Goal: Communication & Community: Ask a question

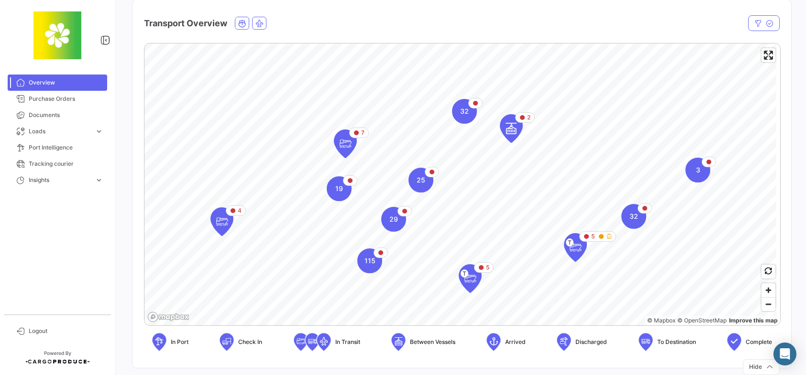
scroll to position [143, 0]
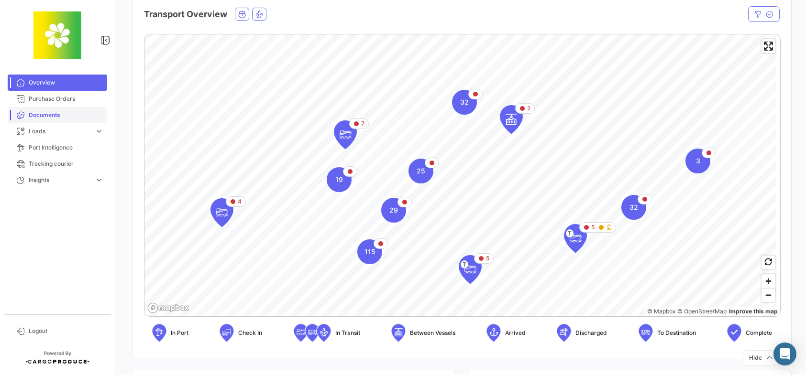
click at [78, 110] on link "Documents" at bounding box center [57, 115] width 99 height 16
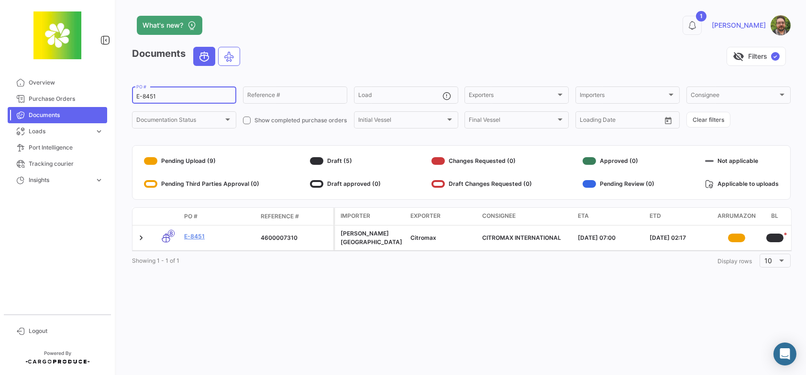
click at [178, 98] on input "E-8451" at bounding box center [184, 96] width 96 height 7
type input "E"
click at [283, 93] on div "Reference #" at bounding box center [295, 94] width 96 height 19
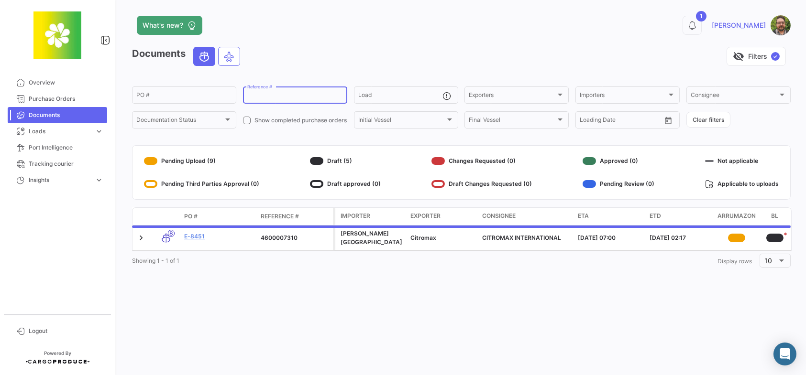
paste input "25051398"
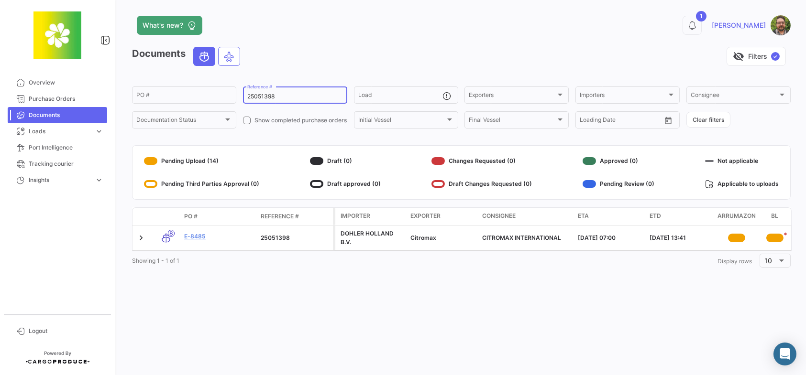
type input "25051398"
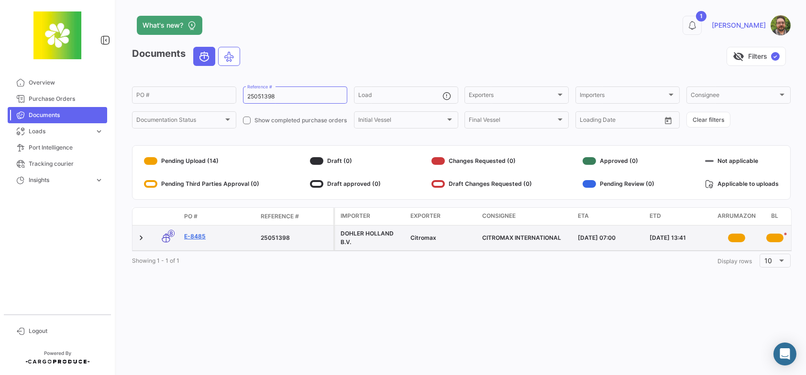
click at [197, 235] on link "E-8485" at bounding box center [218, 236] width 69 height 9
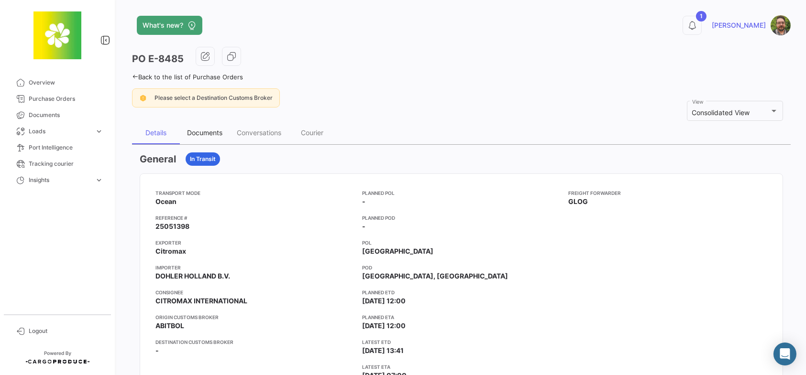
click at [209, 130] on div "Documents" at bounding box center [204, 133] width 35 height 8
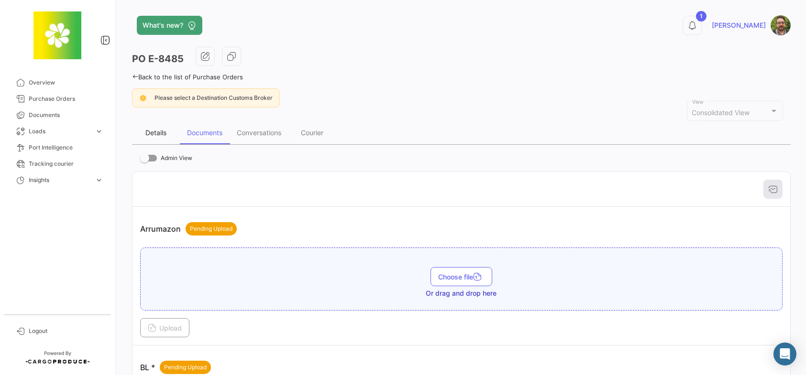
click at [156, 135] on div "Details" at bounding box center [155, 133] width 21 height 8
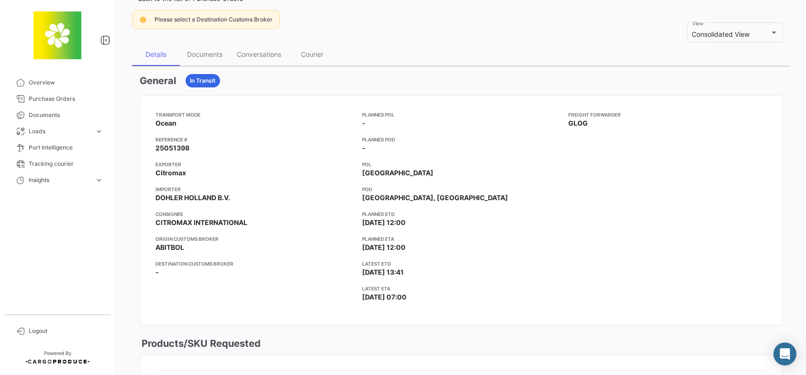
scroll to position [48, 0]
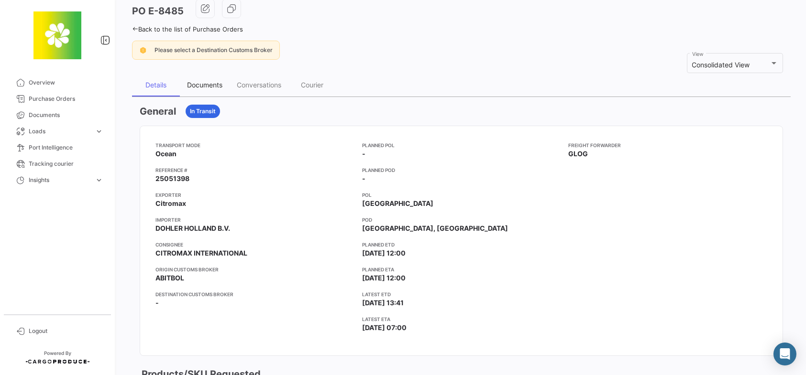
click at [201, 83] on div "Documents" at bounding box center [204, 85] width 35 height 8
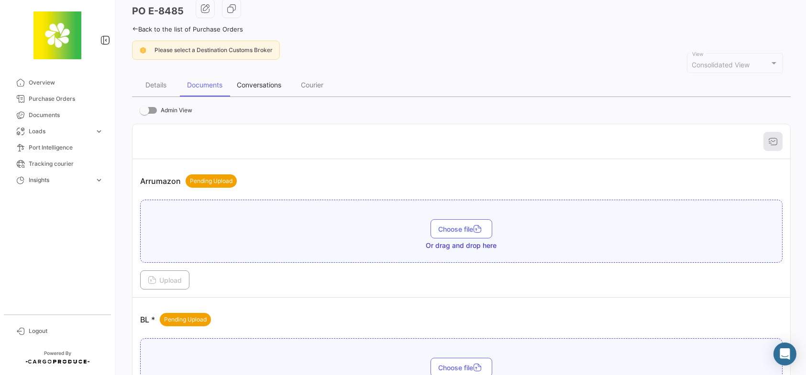
click at [259, 81] on div "Conversations" at bounding box center [259, 85] width 44 height 8
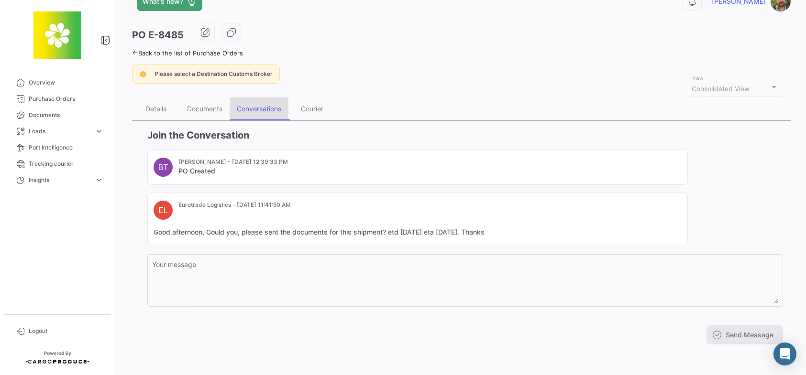
scroll to position [0, 0]
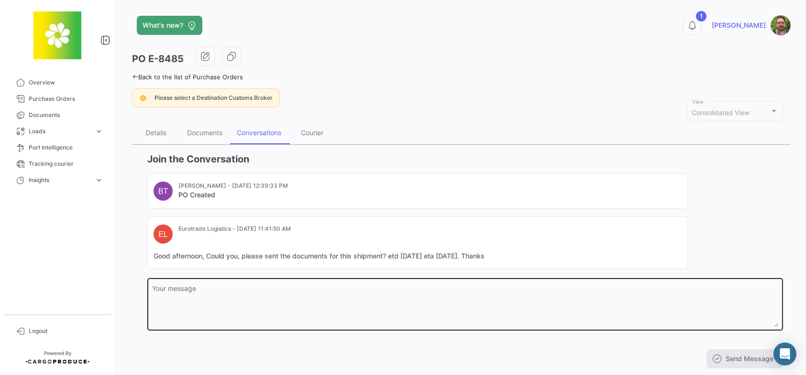
click at [241, 293] on textarea "Your message" at bounding box center [466, 307] width 626 height 42
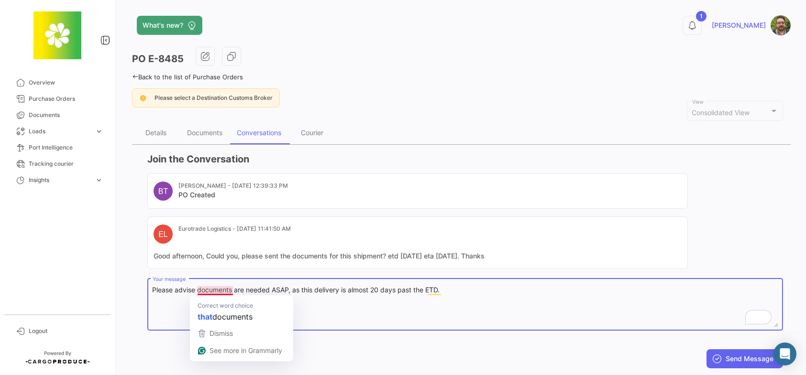
click at [195, 291] on textarea "Please advise documents are needed ASAP, as this delivery is almost 20 days pas…" at bounding box center [466, 307] width 626 height 42
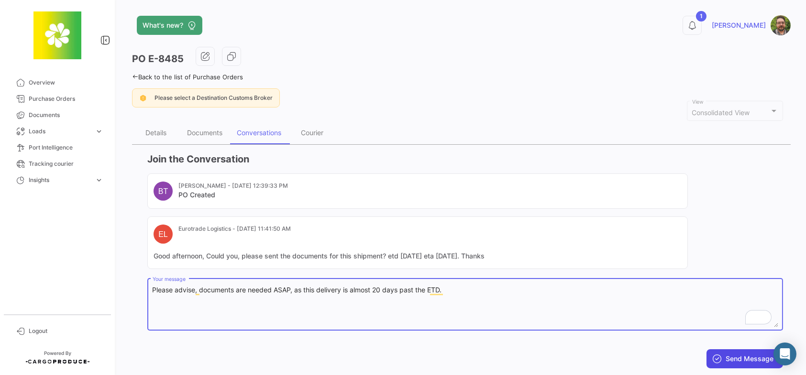
type textarea "Please advise, documents are needed ASAP, as this delivery is almost 20 days pa…"
click at [737, 357] on button "Send Message" at bounding box center [744, 359] width 77 height 19
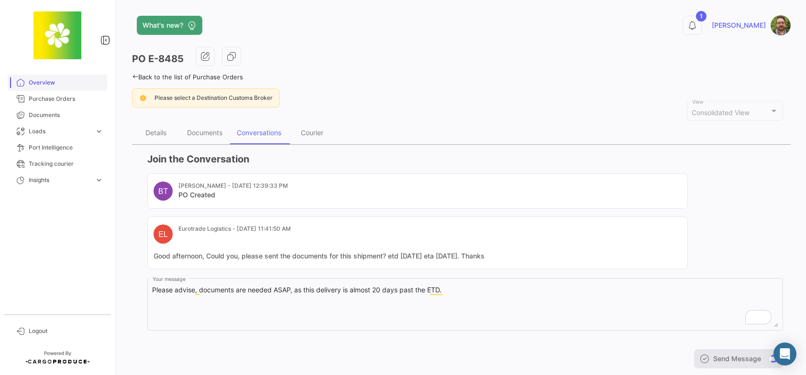
click at [66, 85] on span "Overview" at bounding box center [66, 82] width 75 height 9
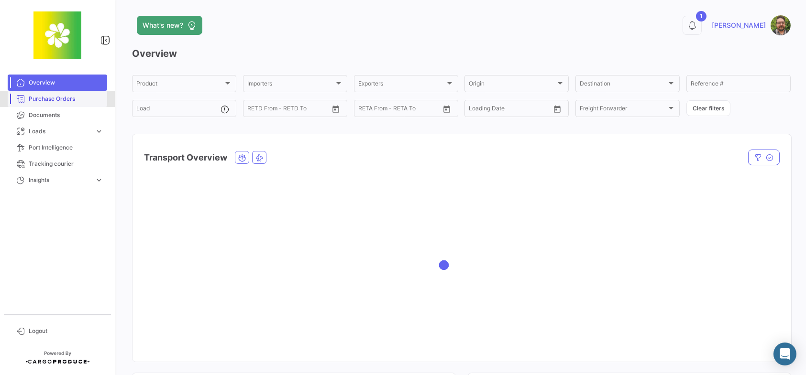
click at [78, 98] on span "Purchase Orders" at bounding box center [66, 99] width 75 height 9
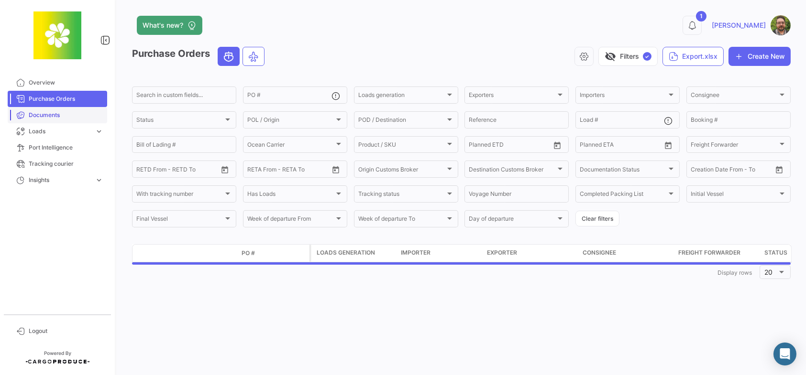
click at [76, 113] on span "Documents" at bounding box center [66, 115] width 75 height 9
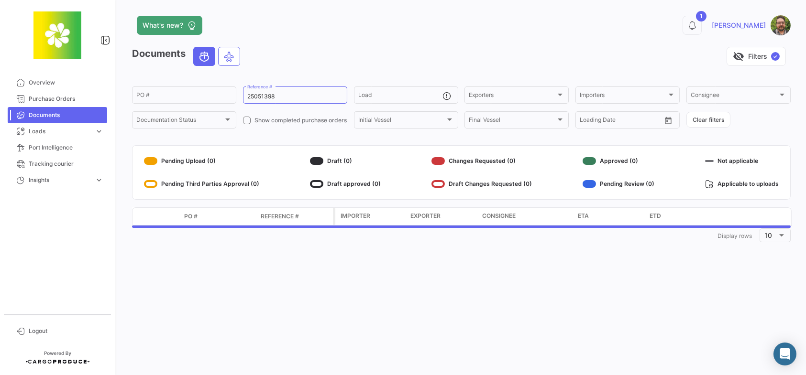
drag, startPoint x: 438, startPoint y: 43, endPoint x: 444, endPoint y: 40, distance: 6.2
click at [440, 41] on app-header "What's new? 1 [PERSON_NAME]" at bounding box center [461, 31] width 659 height 32
